Goal: Task Accomplishment & Management: Manage account settings

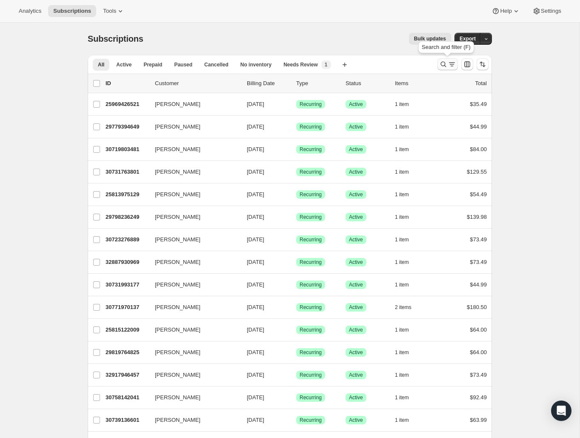
click at [444, 63] on icon "Search and filter results" at bounding box center [443, 64] width 9 height 9
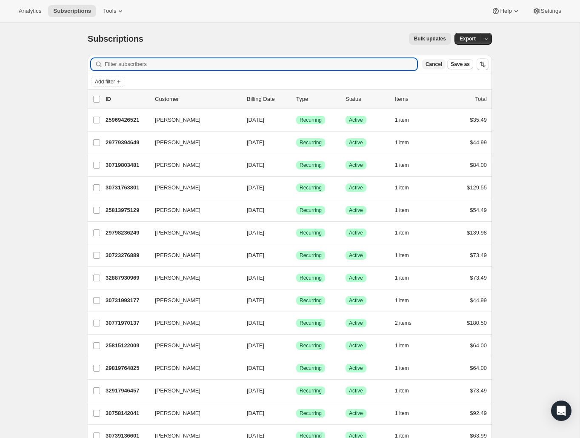
paste input "Mrozek6@hotmail.com"
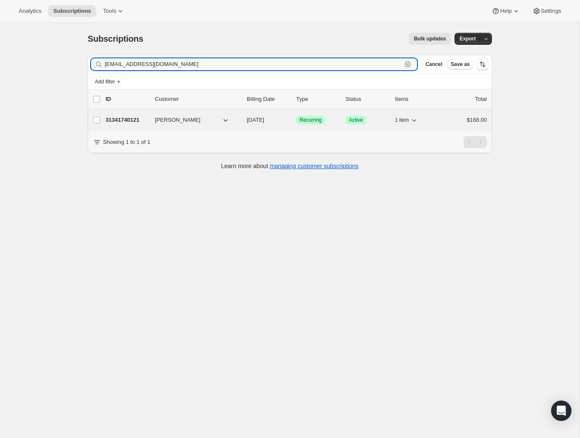
type input "Mrozek6@hotmail.com"
click at [129, 122] on p "31341740121" at bounding box center [127, 120] width 43 height 9
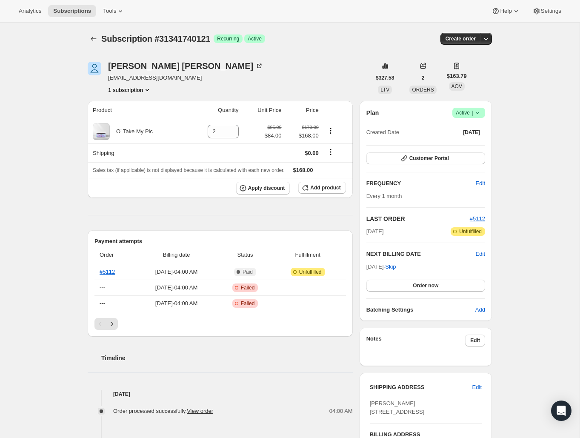
click at [115, 323] on icon "Next" at bounding box center [112, 324] width 9 height 9
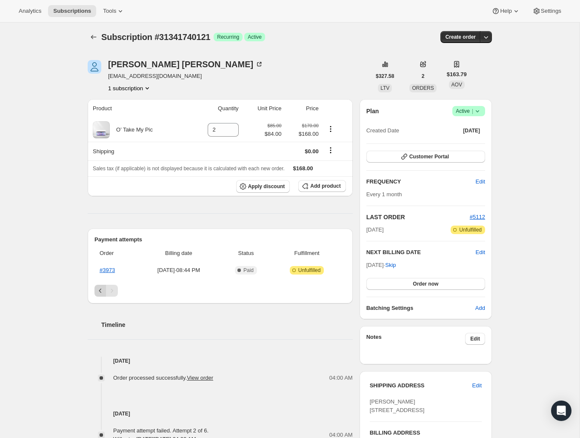
click at [98, 291] on icon "Previous" at bounding box center [100, 291] width 9 height 9
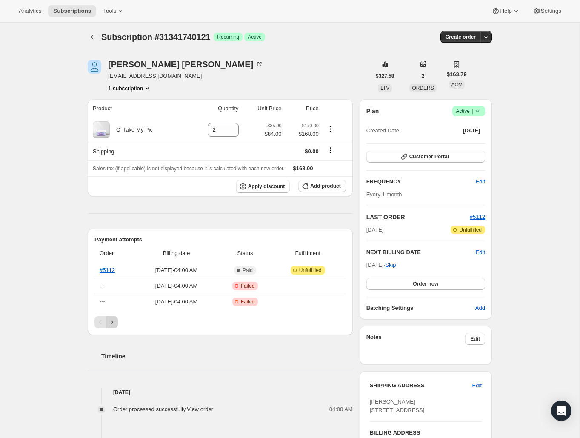
click at [113, 323] on icon "Next" at bounding box center [112, 322] width 9 height 9
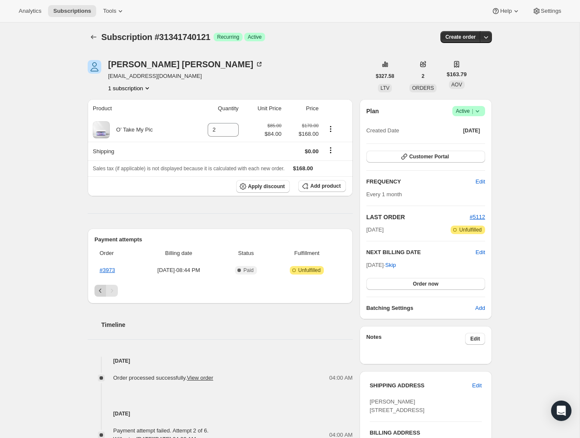
click at [98, 291] on icon "Previous" at bounding box center [100, 291] width 9 height 9
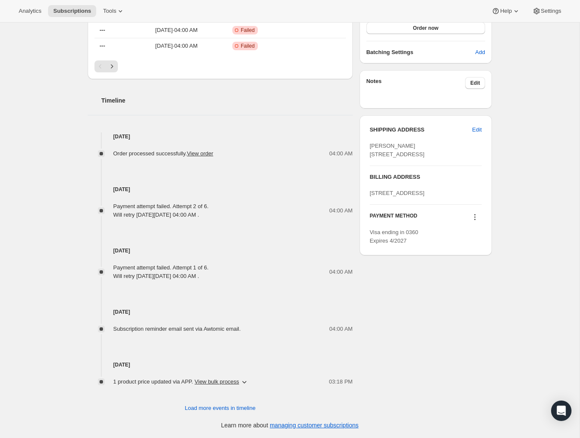
scroll to position [258, 0]
click at [247, 406] on span "Load more events in timeline" at bounding box center [220, 408] width 71 height 9
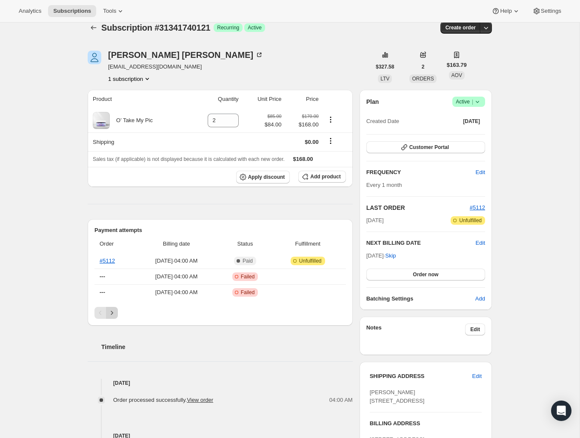
scroll to position [5, 0]
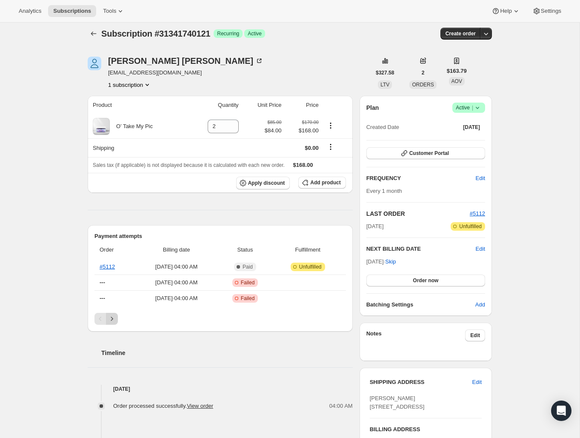
click at [115, 317] on icon "Next" at bounding box center [112, 319] width 9 height 9
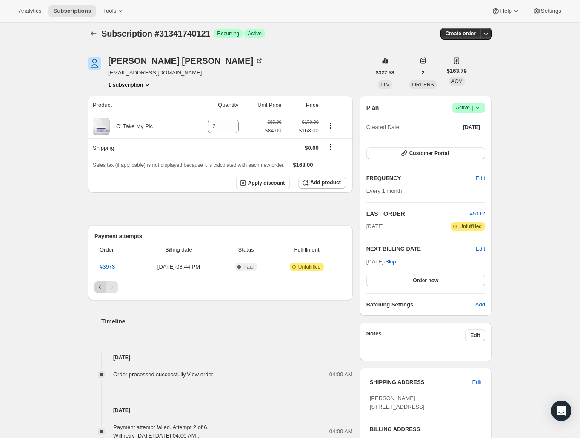
click at [99, 290] on icon "Previous" at bounding box center [100, 287] width 9 height 9
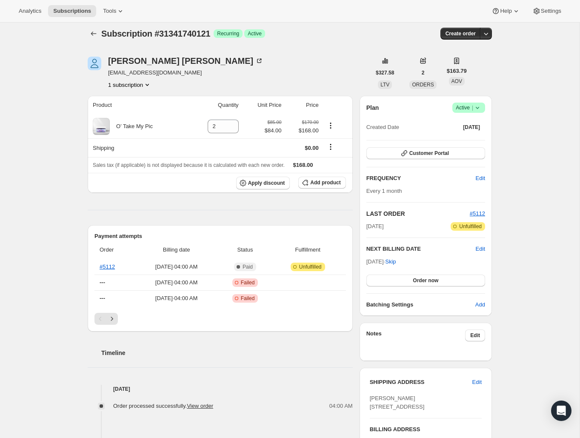
click at [477, 109] on icon at bounding box center [478, 107] width 9 height 9
click at [470, 144] on button "Cancel subscription" at bounding box center [466, 139] width 53 height 14
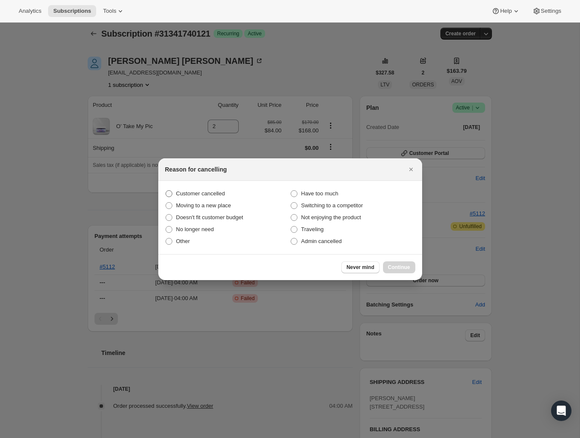
click at [215, 195] on span "Customer cancelled" at bounding box center [200, 193] width 49 height 6
click at [166, 191] on input "Customer cancelled" at bounding box center [166, 190] width 0 height 0
radio input "true"
click at [399, 266] on span "Continue" at bounding box center [399, 267] width 22 height 7
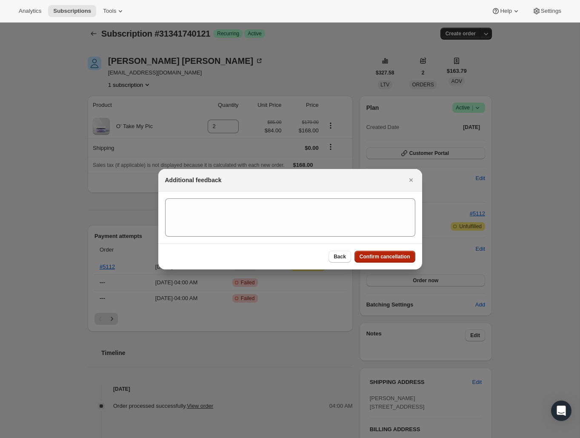
click at [400, 260] on button "Confirm cancellation" at bounding box center [385, 257] width 61 height 12
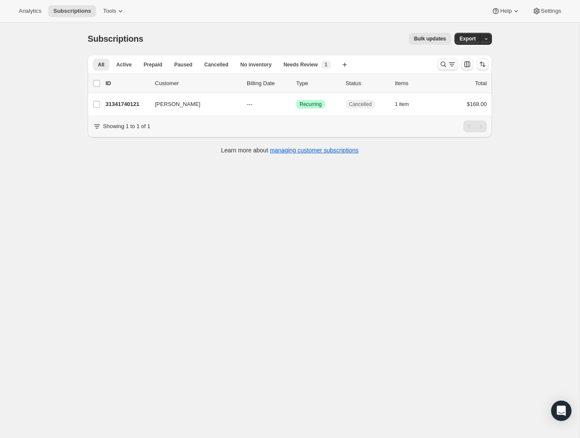
click at [442, 62] on icon "Search and filter results" at bounding box center [443, 64] width 9 height 9
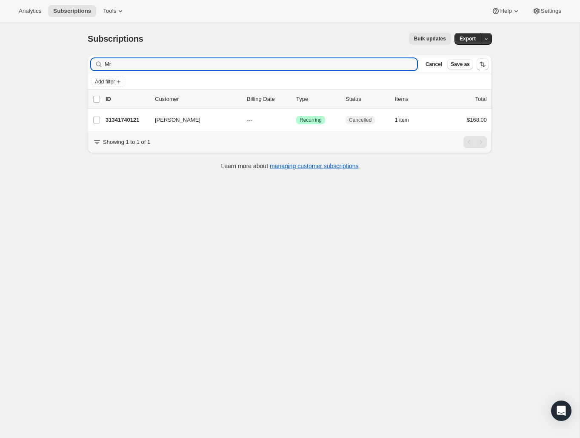
type input "M"
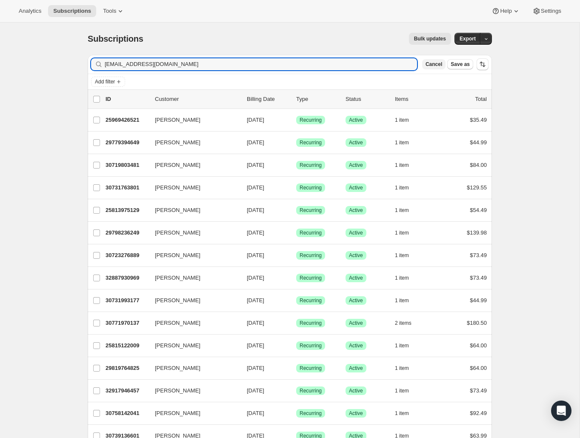
type input "emilyplustwo123@gmail.com"
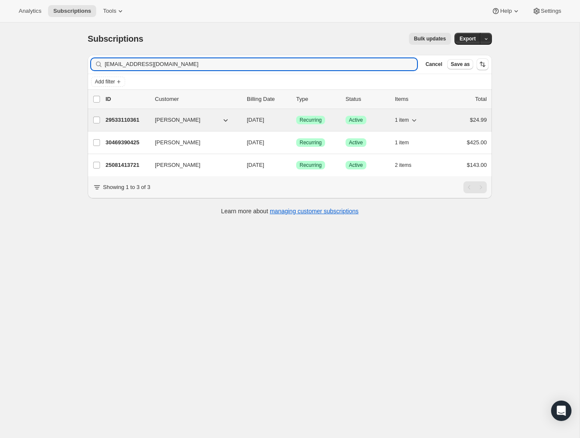
click at [128, 121] on p "29533110361" at bounding box center [127, 120] width 43 height 9
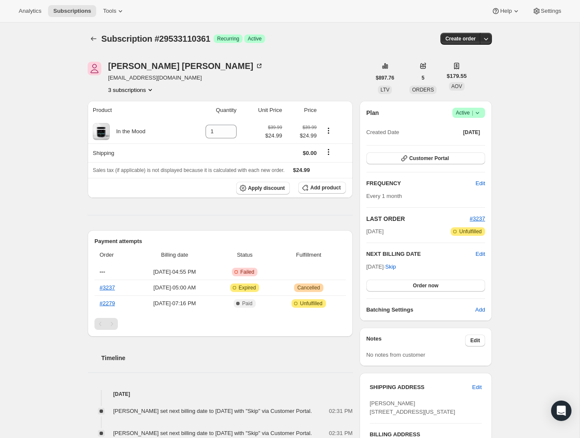
click at [116, 326] on div "Pagination" at bounding box center [112, 324] width 12 height 12
click at [96, 42] on icon "Subscriptions" at bounding box center [93, 38] width 9 height 9
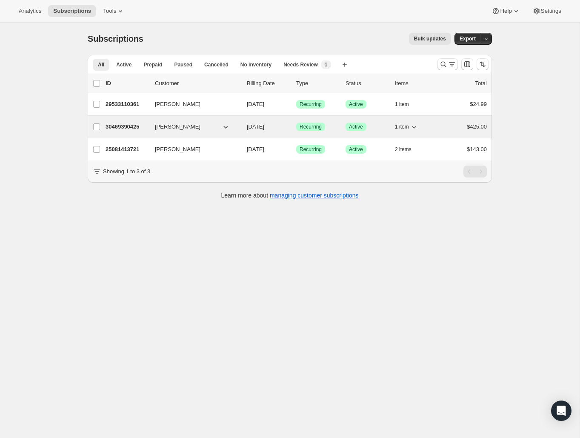
click at [137, 124] on p "30469390425" at bounding box center [127, 127] width 43 height 9
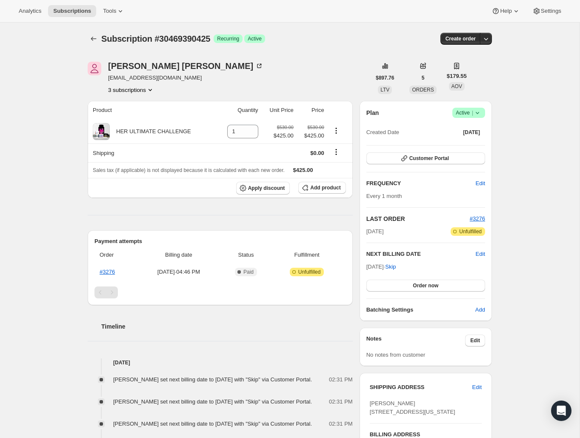
scroll to position [3, 0]
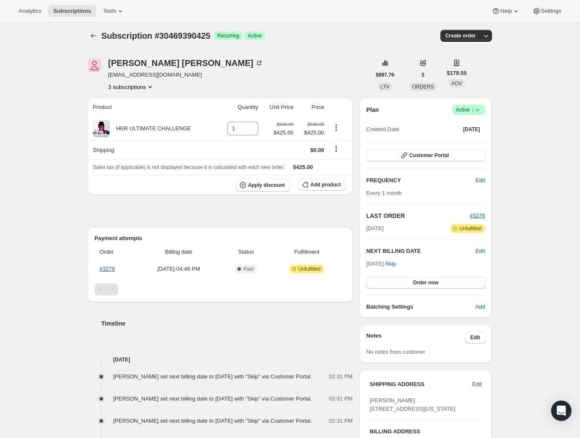
click at [100, 38] on div at bounding box center [95, 36] width 14 height 12
click at [99, 37] on button "Subscriptions" at bounding box center [94, 36] width 12 height 12
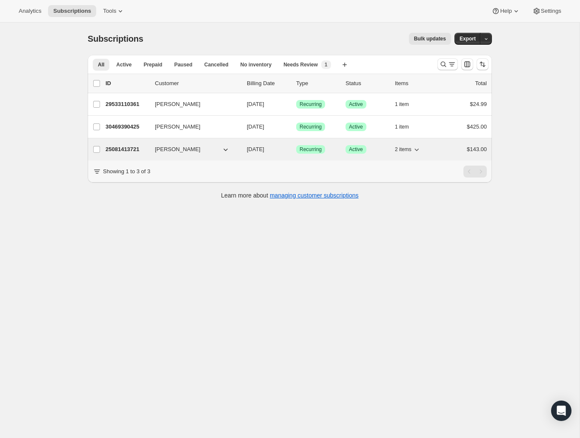
click at [120, 149] on p "25081413721" at bounding box center [127, 149] width 43 height 9
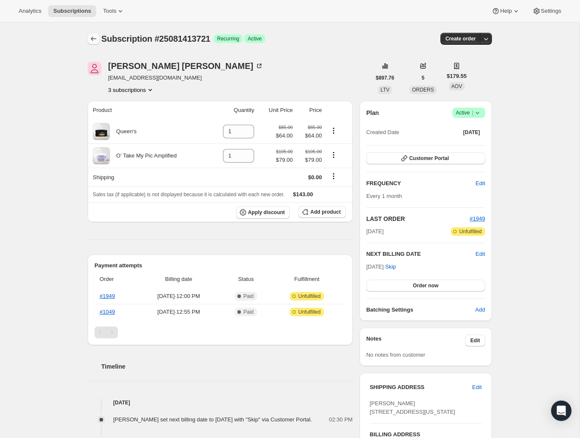
click at [96, 39] on icon "Subscriptions" at bounding box center [93, 38] width 9 height 9
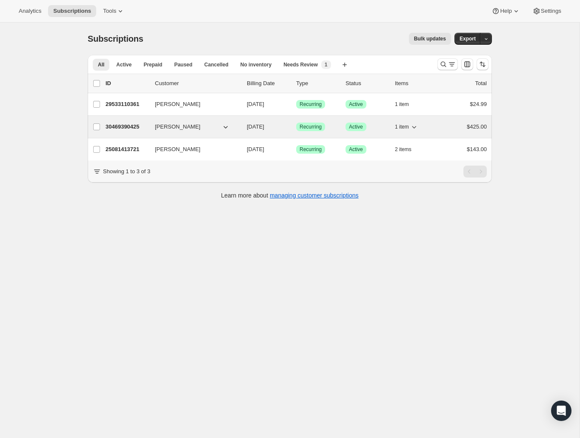
click at [125, 122] on div "30469390425 Emily Williams 12/06/2025 Success Recurring Success Active 1 item $…" at bounding box center [297, 127] width 382 height 12
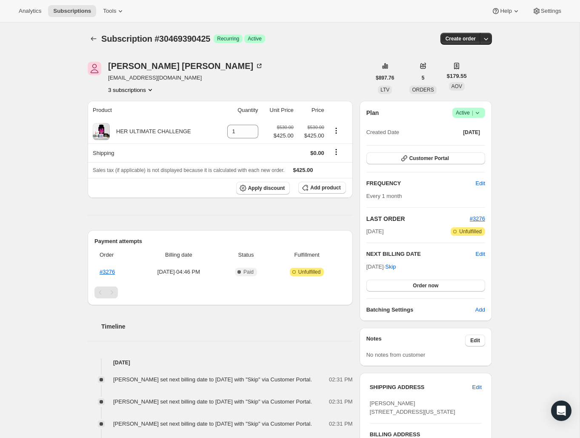
scroll to position [11, 0]
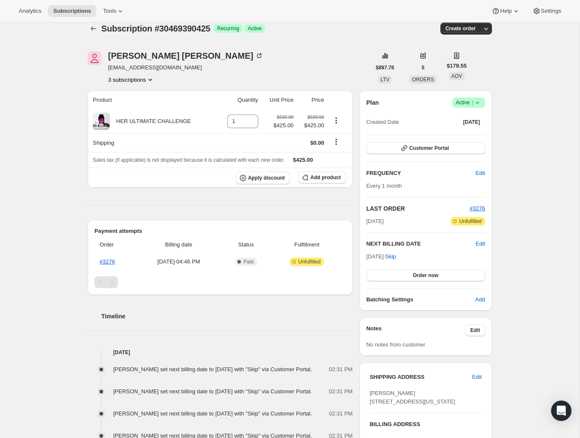
click at [199, 26] on span "Subscription #30469390425" at bounding box center [155, 28] width 109 height 9
click at [95, 33] on button "Subscriptions" at bounding box center [94, 28] width 12 height 12
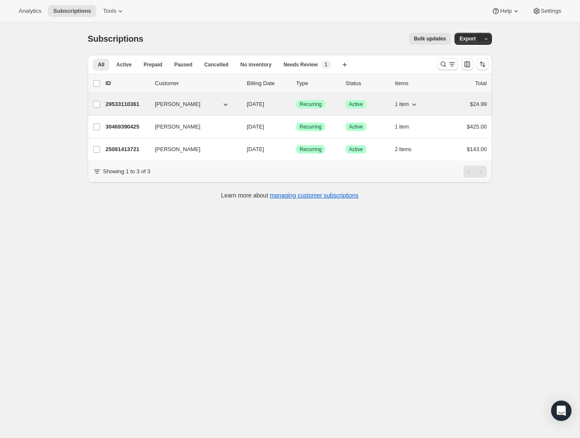
click at [128, 107] on p "29533110361" at bounding box center [127, 104] width 43 height 9
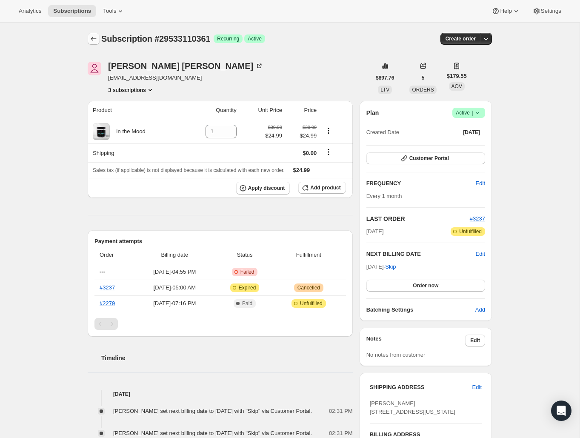
click at [92, 37] on icon "Subscriptions" at bounding box center [93, 38] width 9 height 9
